Goal: Obtain resource: Obtain resource

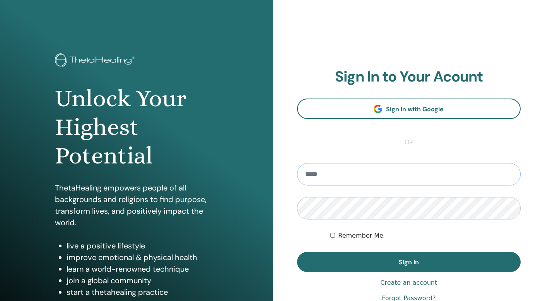
type input "**********"
click at [408, 262] on button "Sign In" at bounding box center [409, 262] width 224 height 20
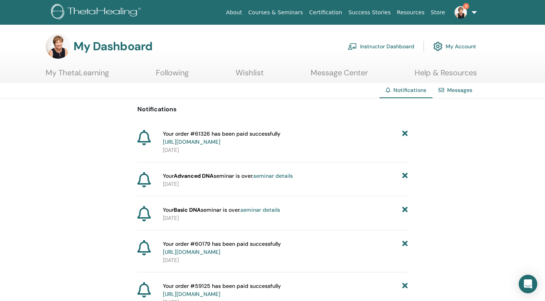
click at [90, 74] on link "My ThetaLearning" at bounding box center [77, 75] width 63 height 15
click at [379, 47] on link "Instructor Dashboard" at bounding box center [381, 46] width 67 height 17
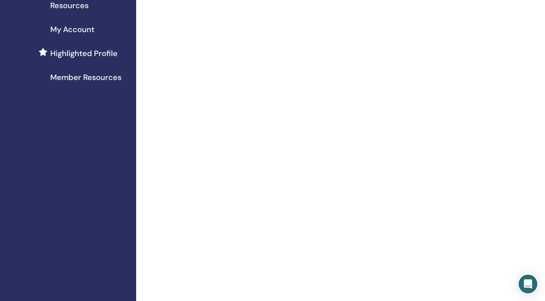
scroll to position [25, 0]
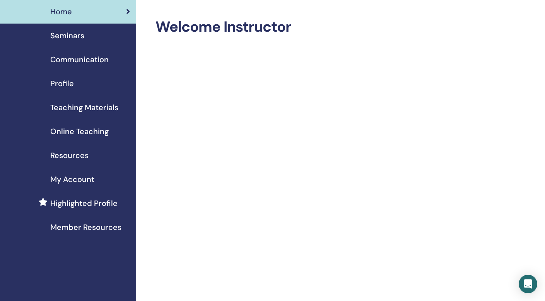
click at [71, 227] on span "Member Resources" at bounding box center [85, 228] width 71 height 12
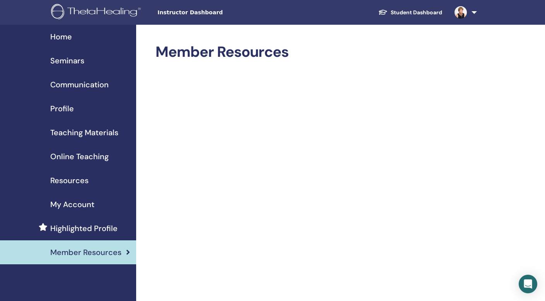
click at [72, 181] on span "Resources" at bounding box center [69, 181] width 38 height 12
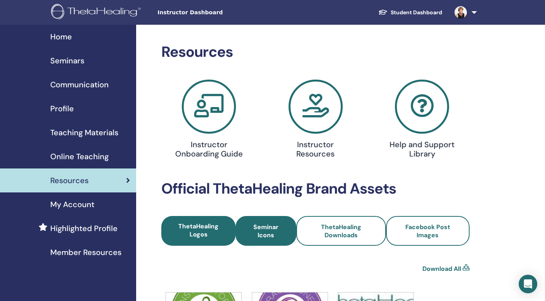
click at [272, 231] on span "Seminar Icons" at bounding box center [266, 231] width 40 height 16
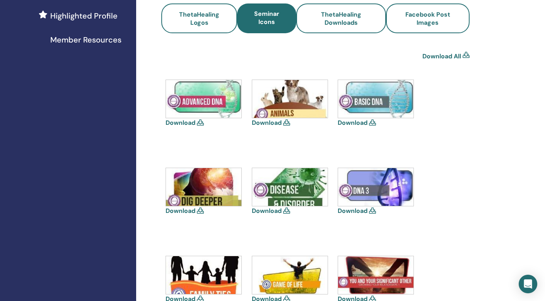
scroll to position [211, 0]
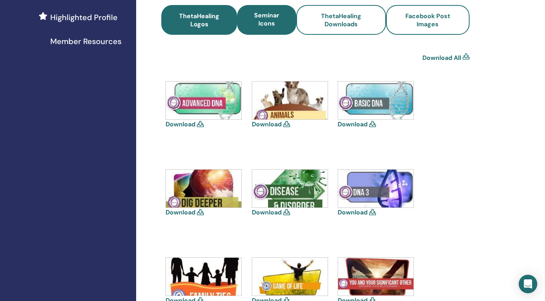
click at [196, 15] on span "ThetaHealing Logos" at bounding box center [199, 20] width 55 height 16
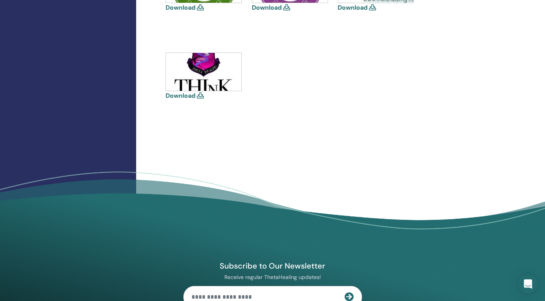
scroll to position [77, 0]
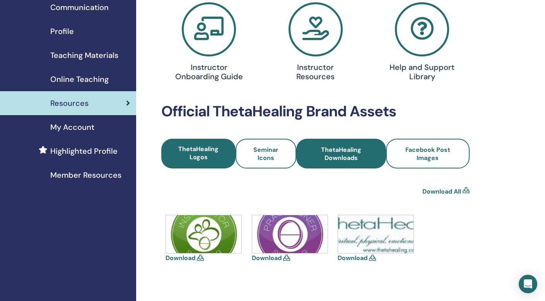
click at [330, 145] on link "ThetaHealing Downloads" at bounding box center [341, 154] width 90 height 30
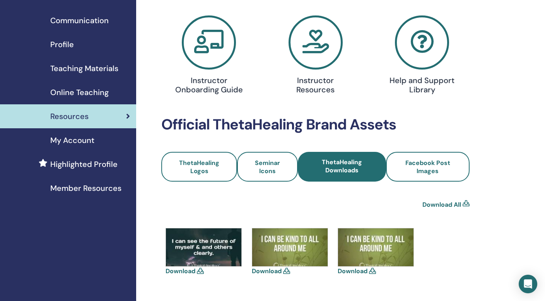
scroll to position [66, 0]
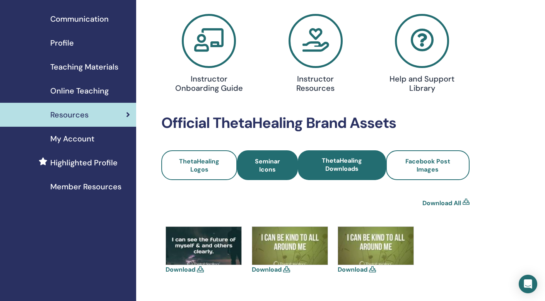
click at [279, 155] on link "Seminar Icons" at bounding box center [267, 165] width 61 height 30
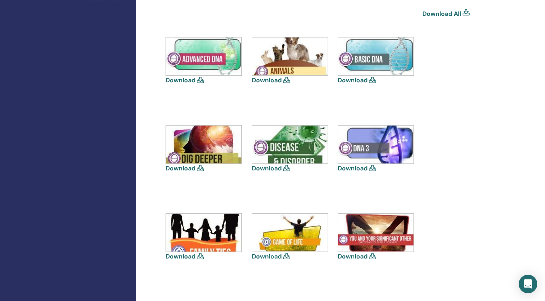
scroll to position [2, 0]
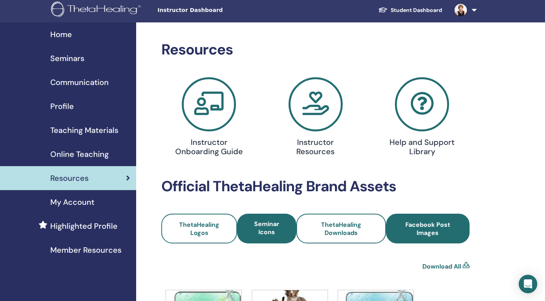
click at [417, 221] on span "Facebook Post Images" at bounding box center [427, 229] width 63 height 16
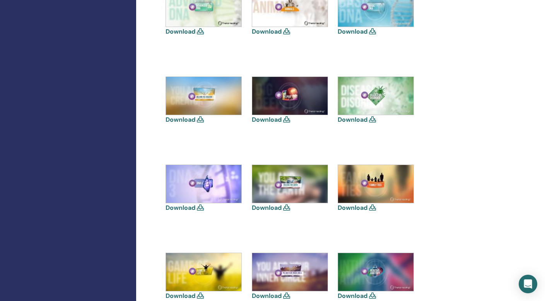
scroll to position [273, 0]
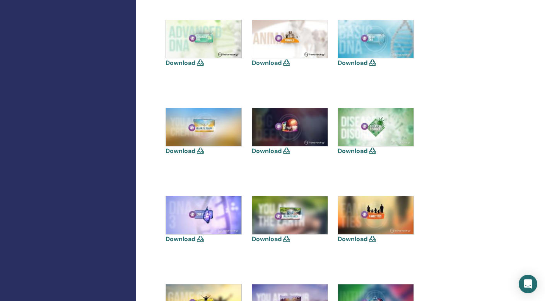
click at [201, 63] on icon at bounding box center [200, 63] width 7 height 6
click at [200, 62] on icon at bounding box center [200, 63] width 7 height 6
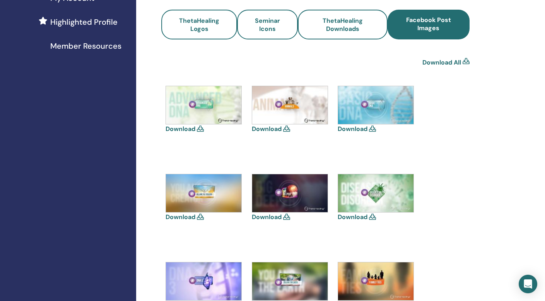
click at [446, 63] on link "Download All" at bounding box center [441, 62] width 39 height 9
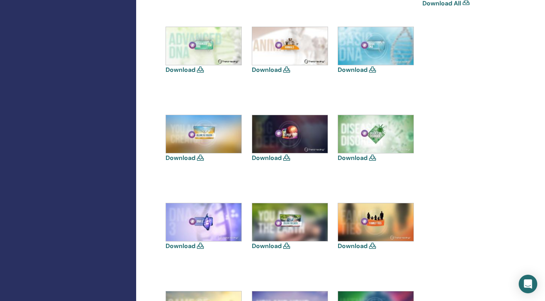
scroll to position [187, 0]
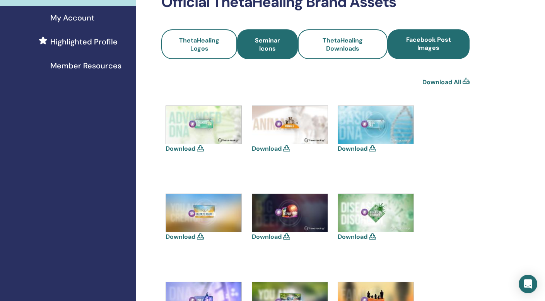
click at [282, 49] on span "Seminar Icons" at bounding box center [268, 44] width 40 height 16
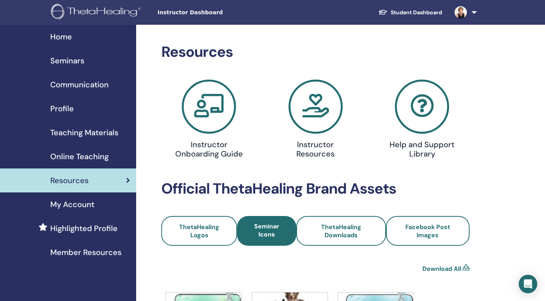
scroll to position [66, 0]
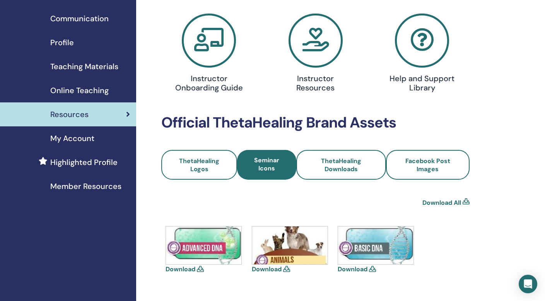
click at [450, 203] on link "Download All" at bounding box center [441, 202] width 39 height 9
click at [89, 87] on span "Online Teaching" at bounding box center [79, 91] width 58 height 12
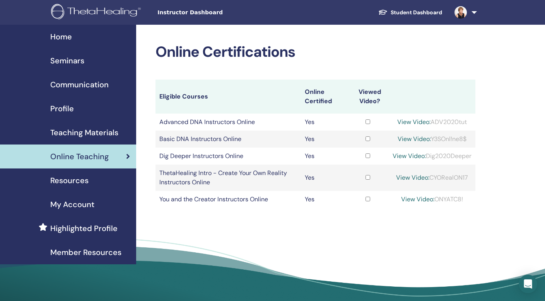
click at [67, 135] on span "Teaching Materials" at bounding box center [84, 133] width 68 height 12
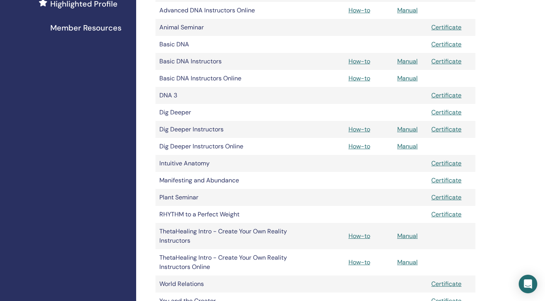
scroll to position [239, 0]
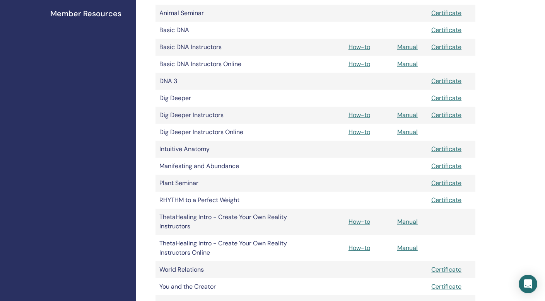
click at [446, 148] on link "Certificate" at bounding box center [446, 149] width 30 height 8
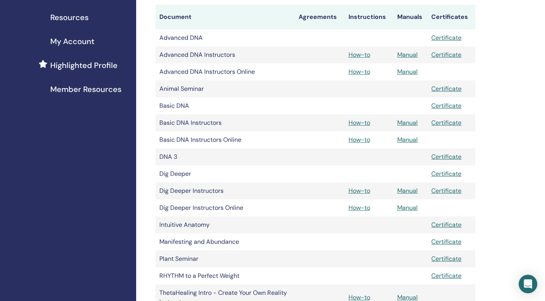
scroll to position [0, 0]
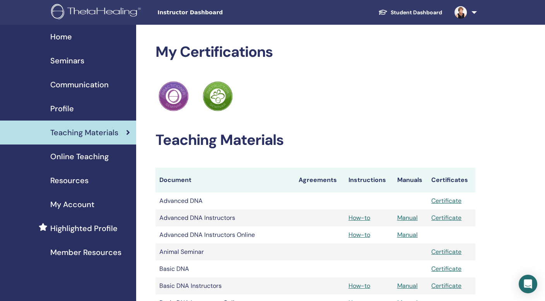
click at [65, 63] on span "Seminars" at bounding box center [67, 61] width 34 height 12
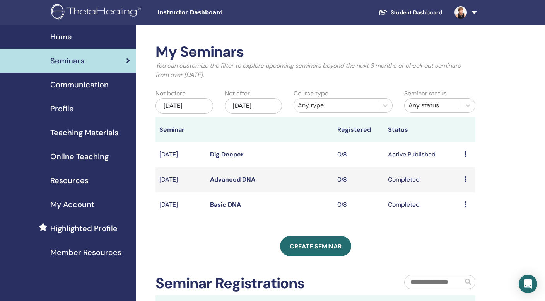
click at [54, 43] on link "Home" at bounding box center [68, 37] width 136 height 24
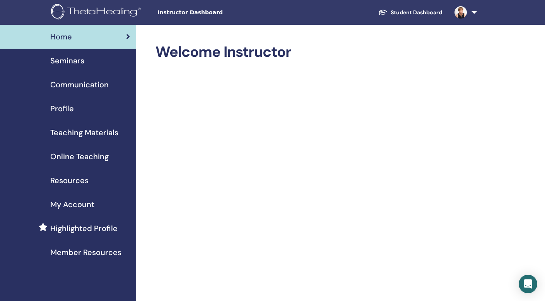
scroll to position [64, 0]
